Goal: Task Accomplishment & Management: Complete application form

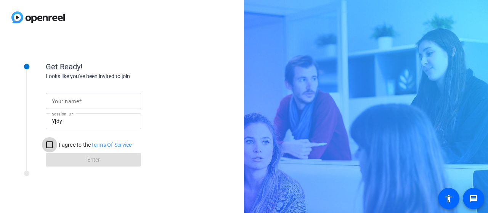
click at [47, 144] on input "I agree to the Terms Of Service" at bounding box center [49, 144] width 15 height 15
checkbox input "true"
click at [69, 106] on div at bounding box center [93, 101] width 83 height 16
type input "K"
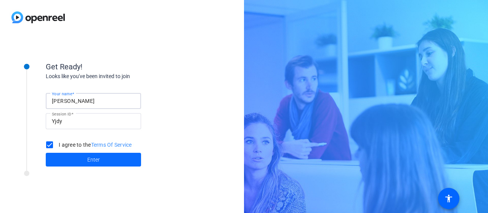
type input "[PERSON_NAME]"
click at [83, 161] on span at bounding box center [93, 160] width 95 height 18
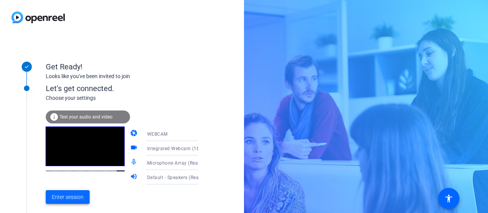
click at [79, 199] on span "Enter session" at bounding box center [68, 197] width 32 height 8
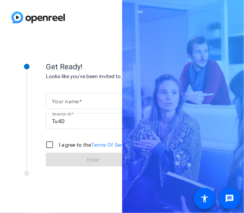
click at [79, 103] on span at bounding box center [80, 101] width 3 height 6
click at [79, 103] on input "Your name" at bounding box center [93, 100] width 83 height 9
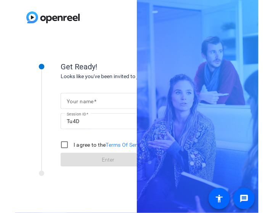
scroll to position [0, 13]
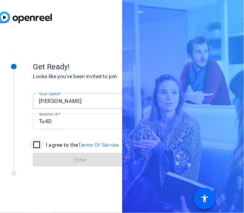
type input "[PERSON_NAME]"
click at [37, 141] on input "I agree to the Terms Of Service" at bounding box center [36, 144] width 15 height 15
checkbox input "true"
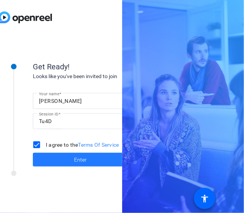
click at [66, 162] on span at bounding box center [80, 160] width 95 height 18
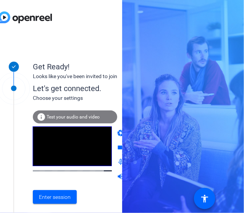
click at [90, 178] on div at bounding box center [72, 156] width 79 height 58
click at [54, 197] on span "Enter session" at bounding box center [55, 197] width 32 height 8
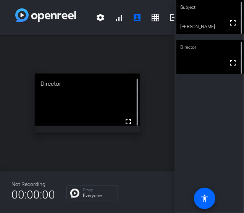
click at [157, 123] on div "open_in_new Director fullscreen" at bounding box center [87, 103] width 174 height 136
